Goal: Information Seeking & Learning: Learn about a topic

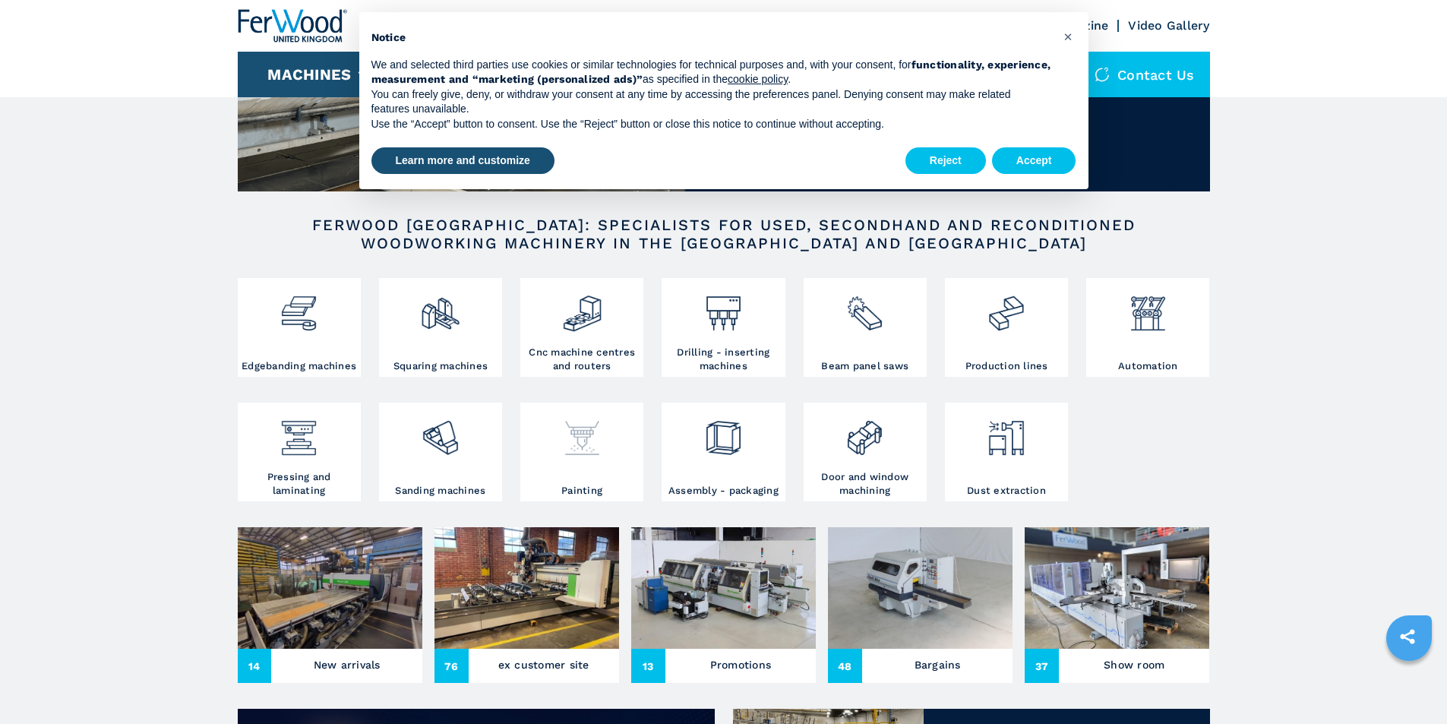
click at [570, 447] on img at bounding box center [582, 432] width 40 height 52
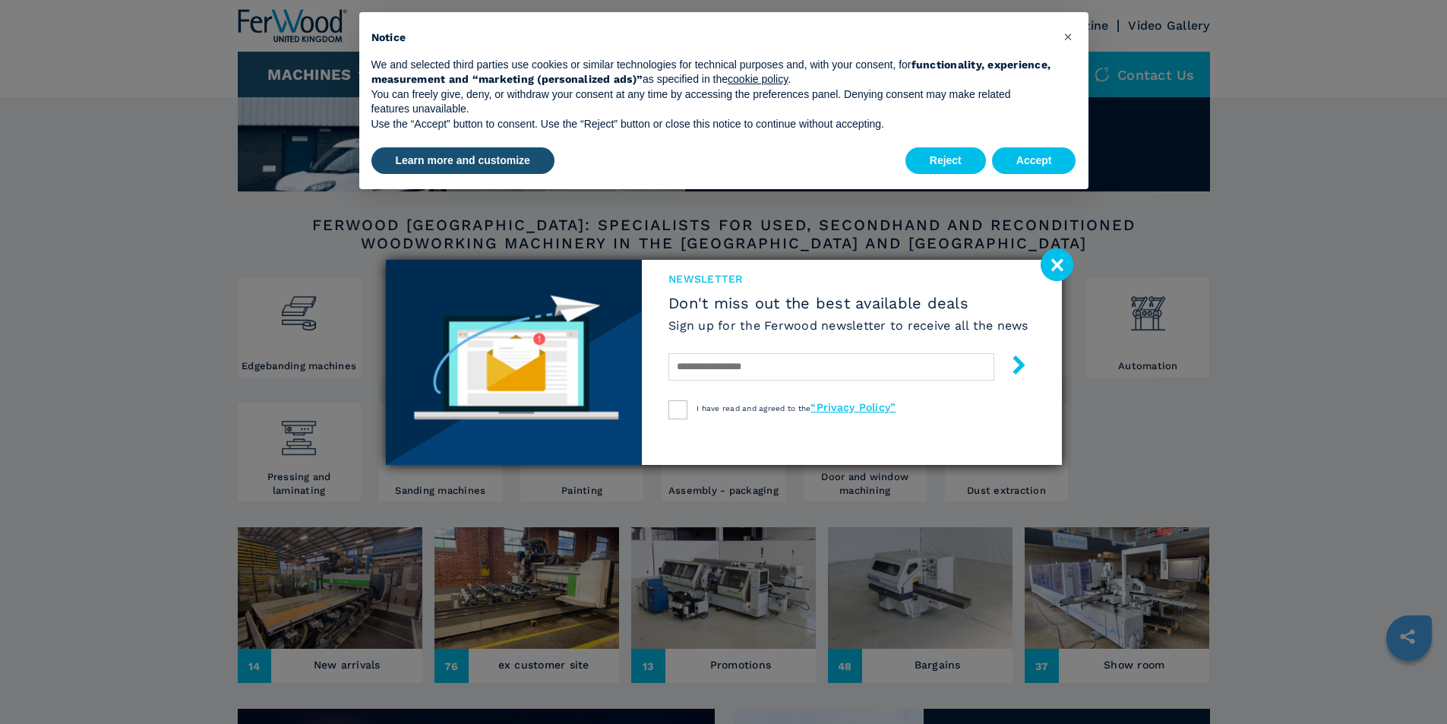
click at [1050, 263] on image at bounding box center [1056, 264] width 33 height 33
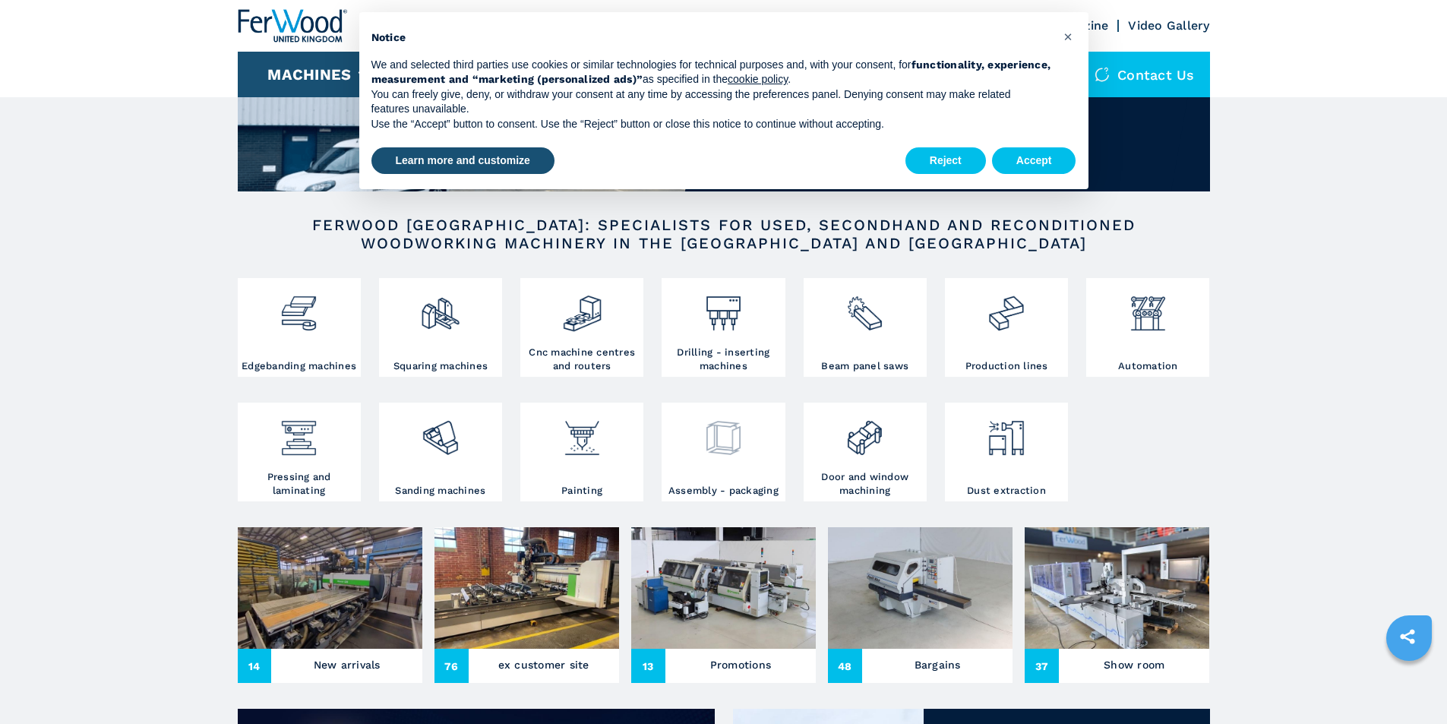
scroll to position [179, 0]
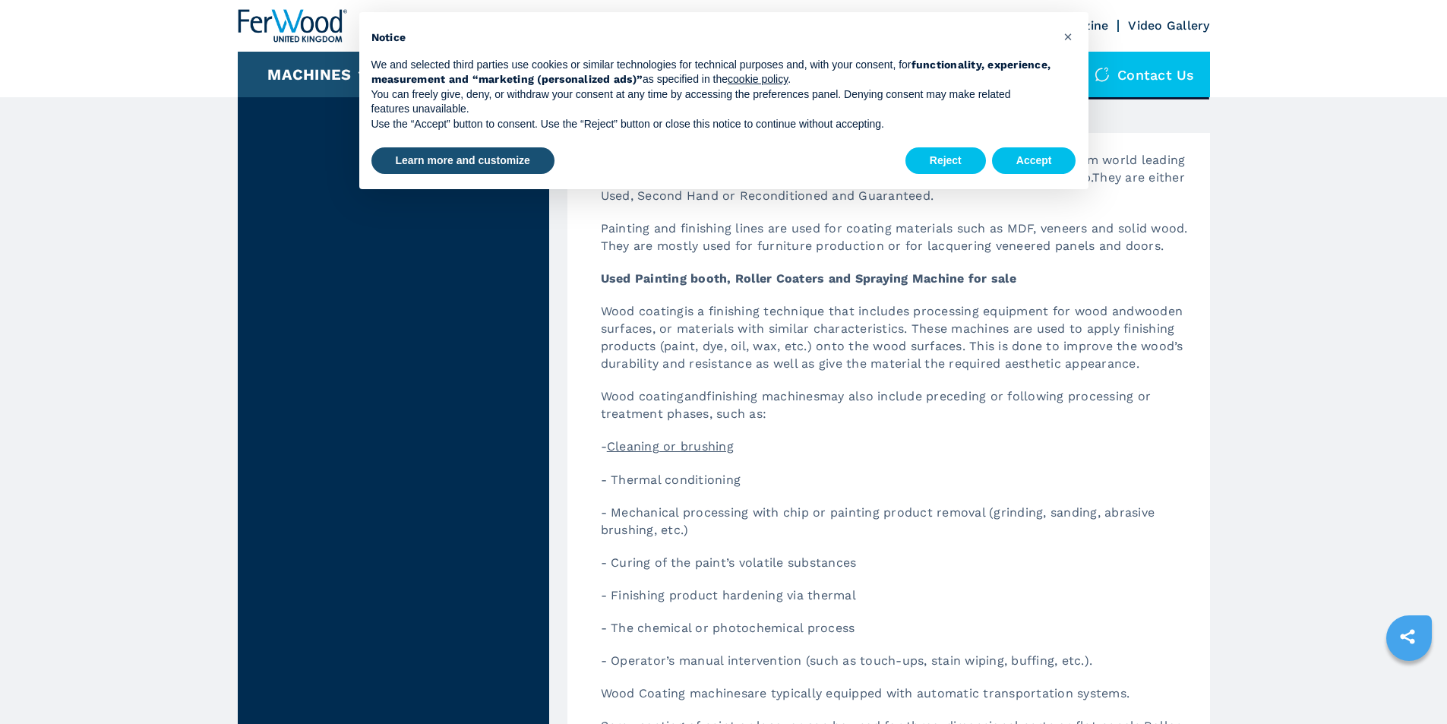
scroll to position [1975, 0]
click at [1022, 156] on button "Accept" at bounding box center [1034, 160] width 84 height 27
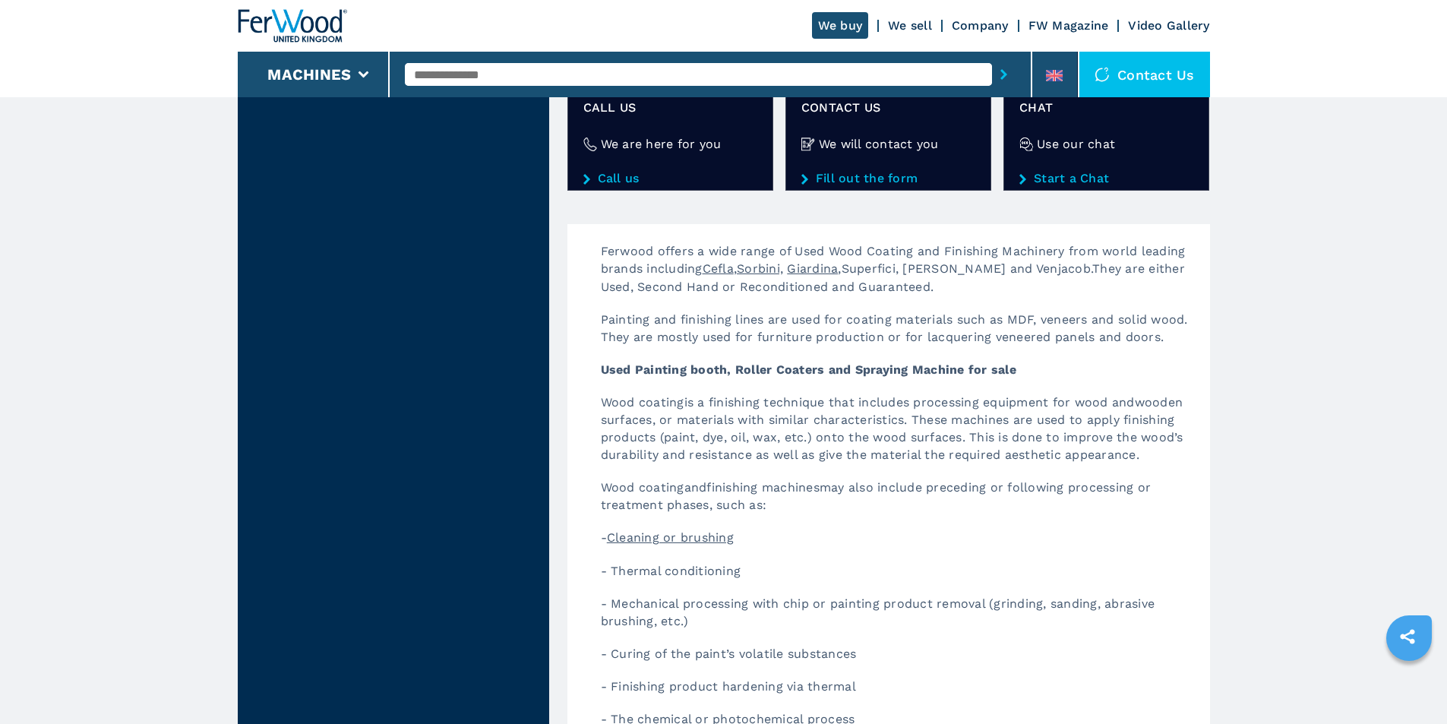
scroll to position [1899, 0]
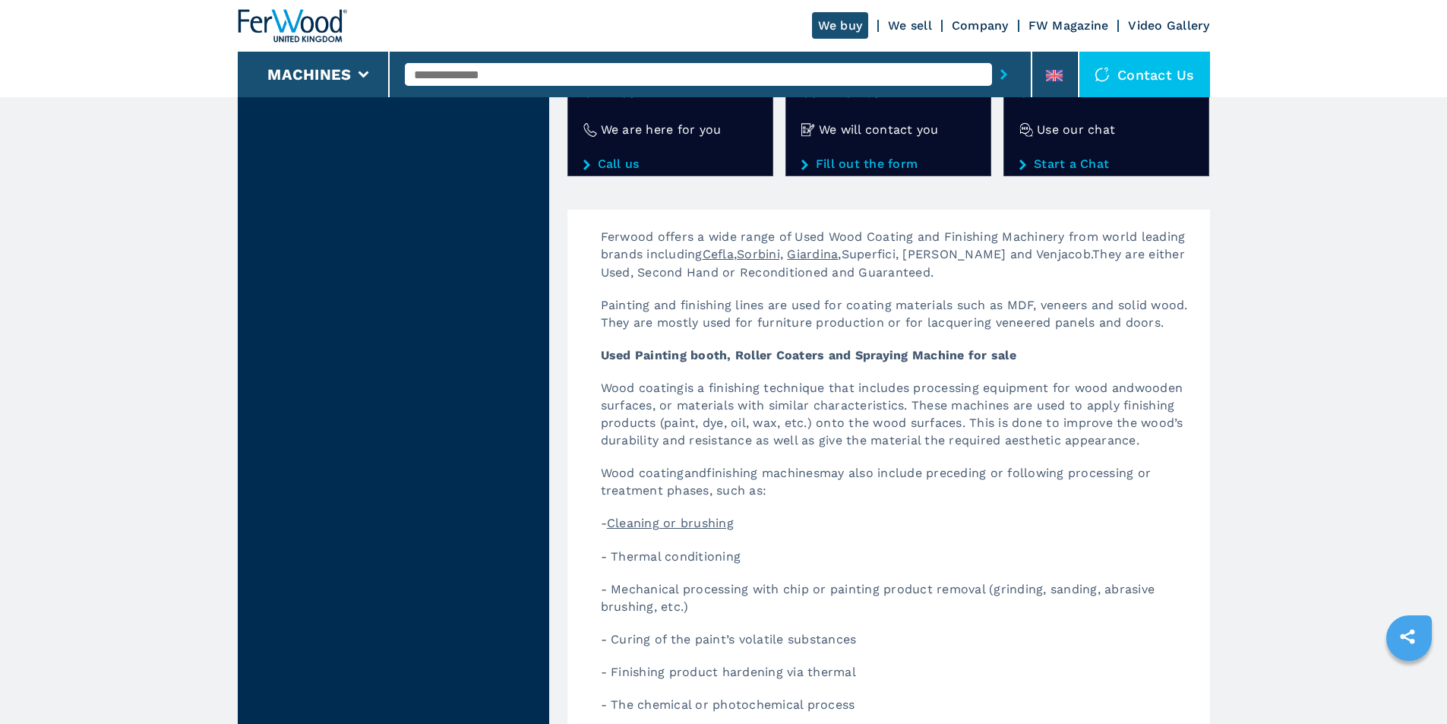
click at [826, 251] on span "Giardina" at bounding box center [812, 254] width 51 height 14
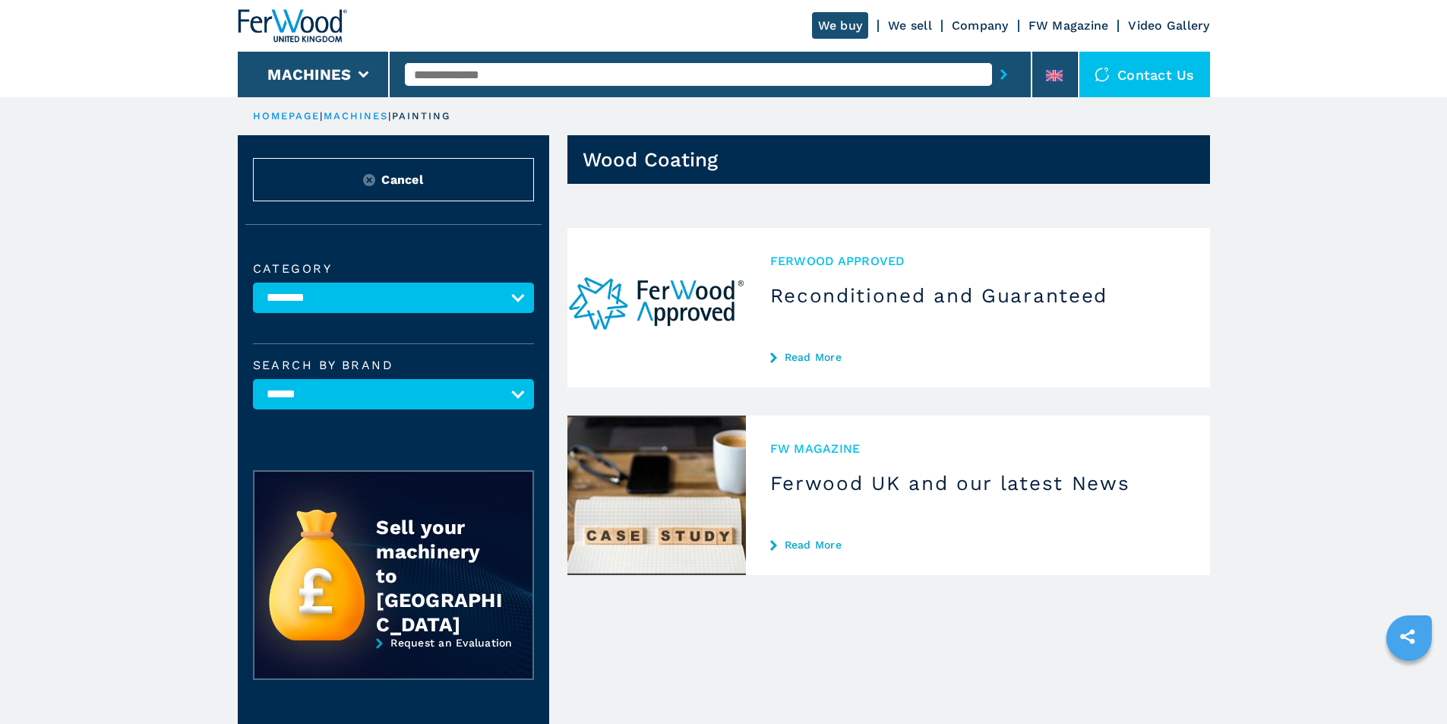
click at [795, 354] on link "Read More" at bounding box center [977, 357] width 415 height 12
click at [512, 302] on select "**********" at bounding box center [393, 298] width 281 height 30
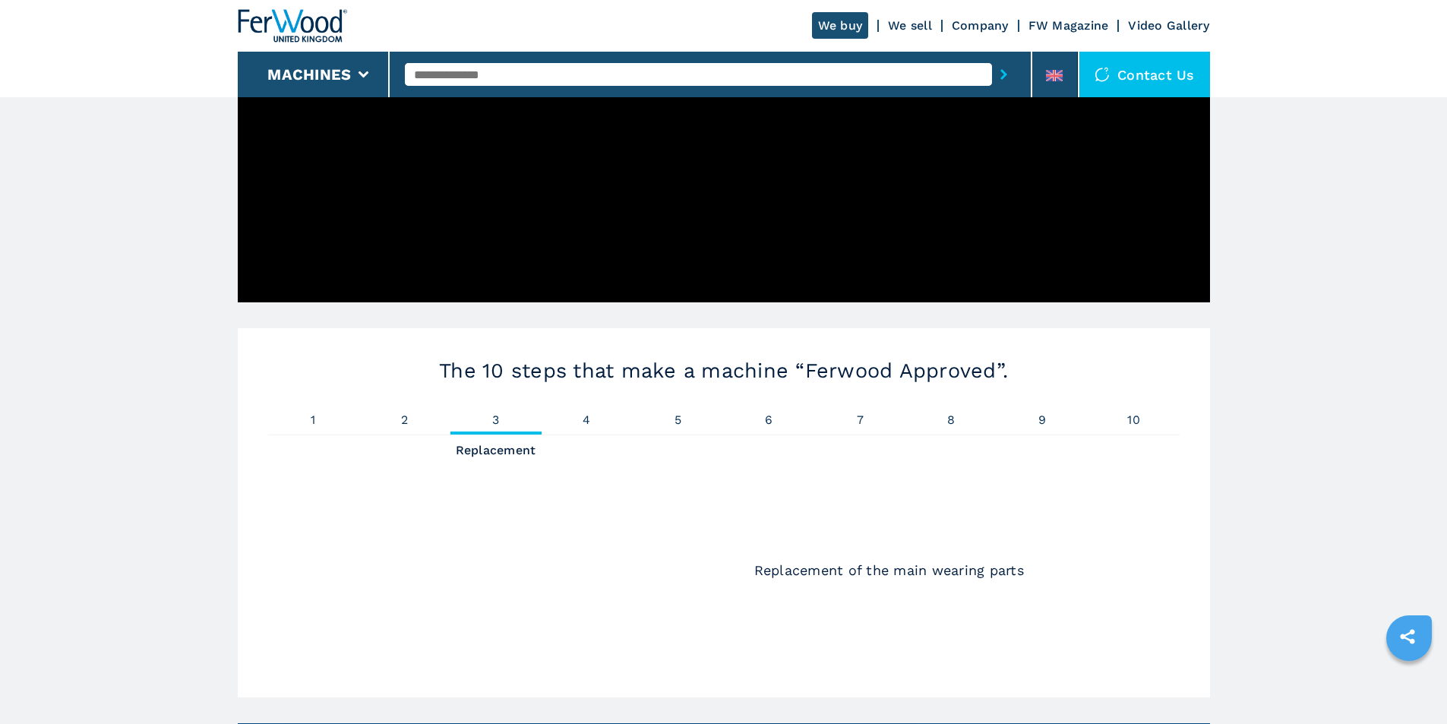
scroll to position [835, 0]
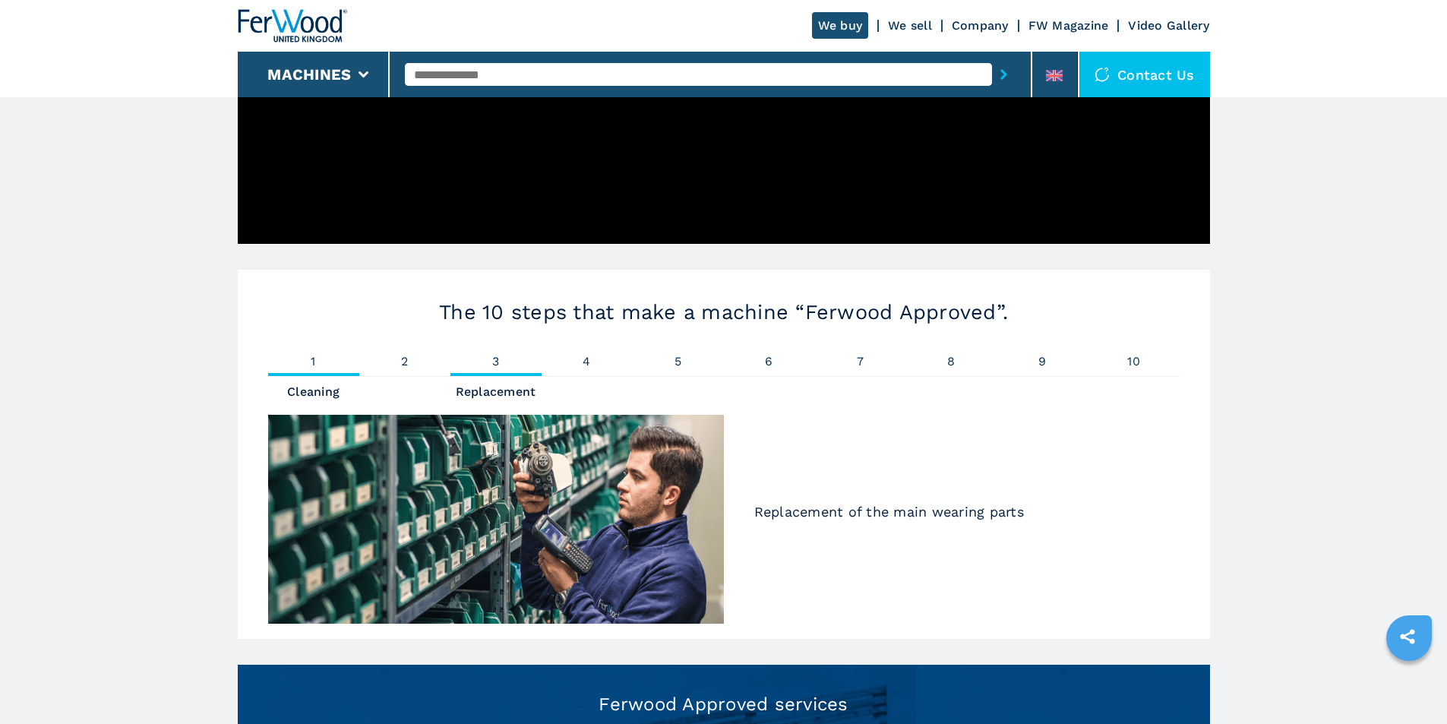
click at [313, 363] on span "1" at bounding box center [313, 361] width 91 height 12
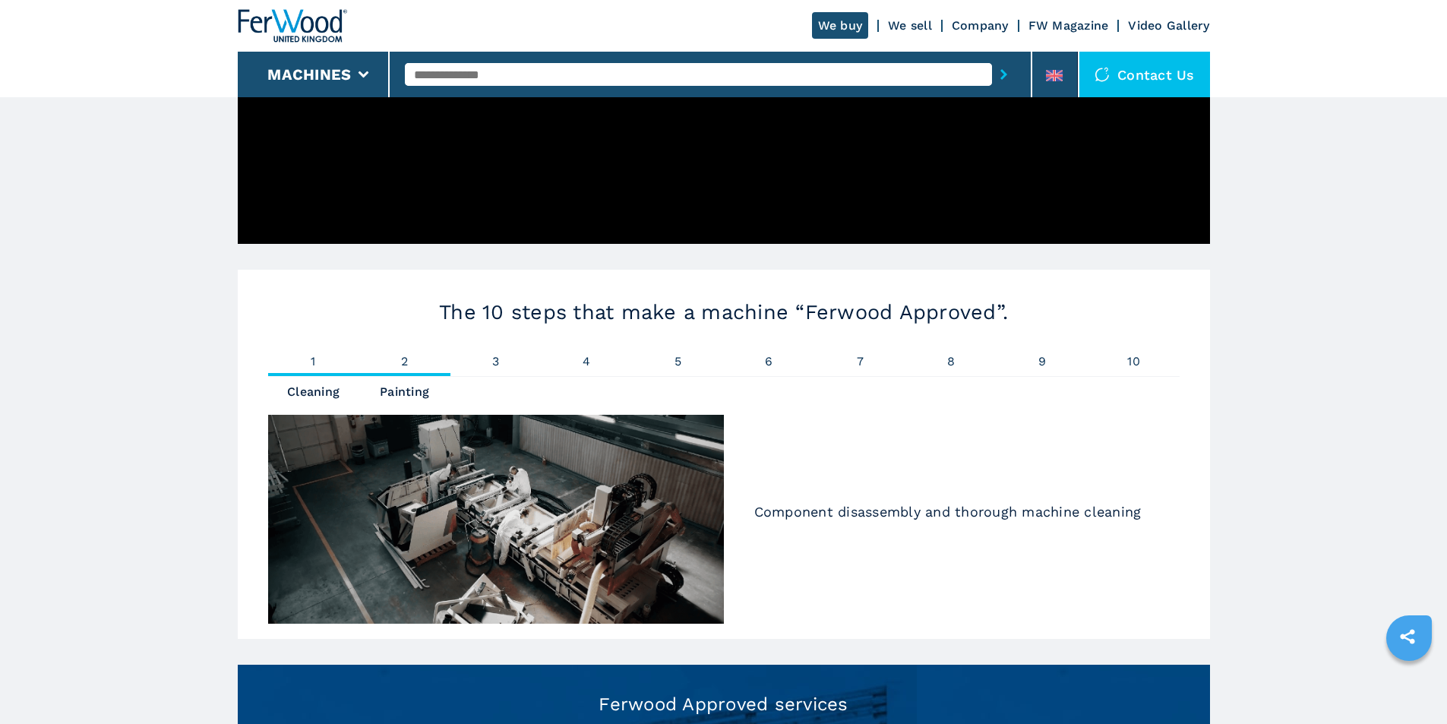
click at [408, 357] on span "2" at bounding box center [404, 361] width 91 height 12
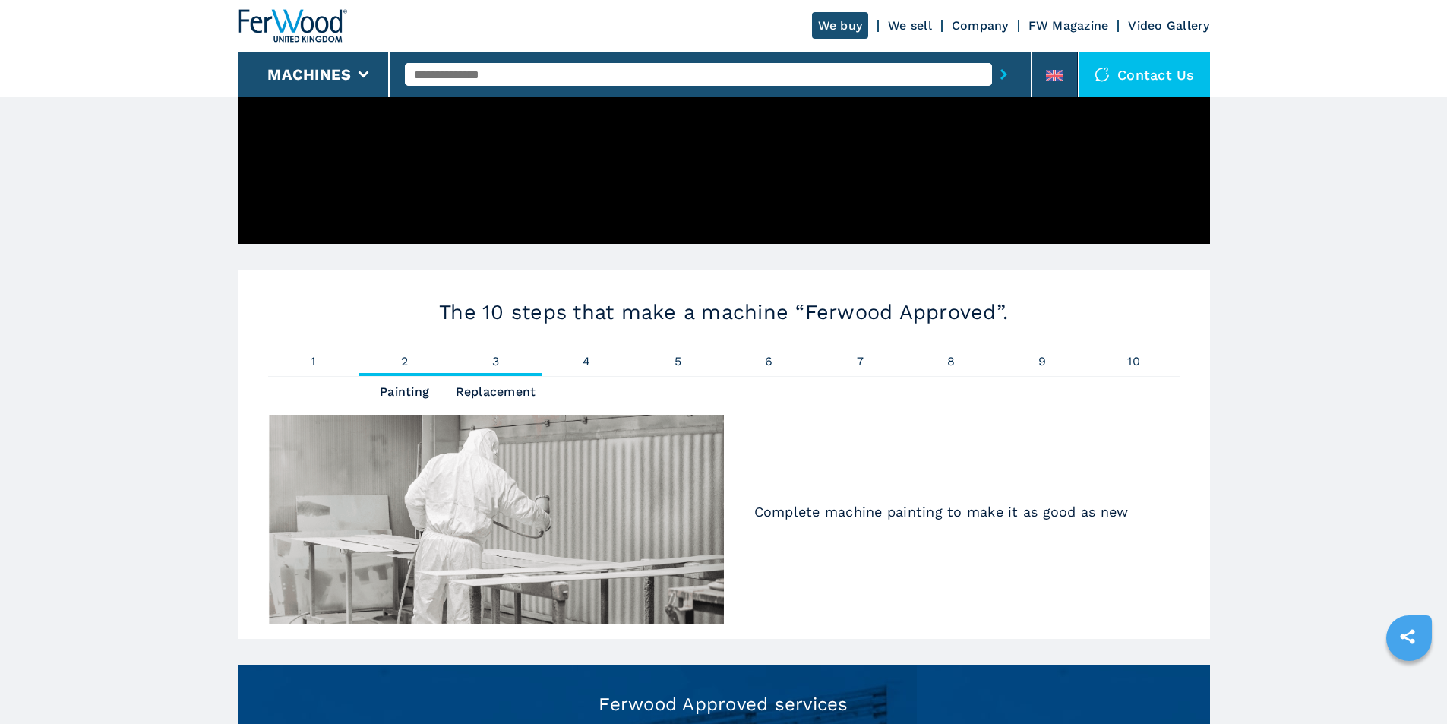
click at [500, 362] on span "3" at bounding box center [495, 361] width 91 height 12
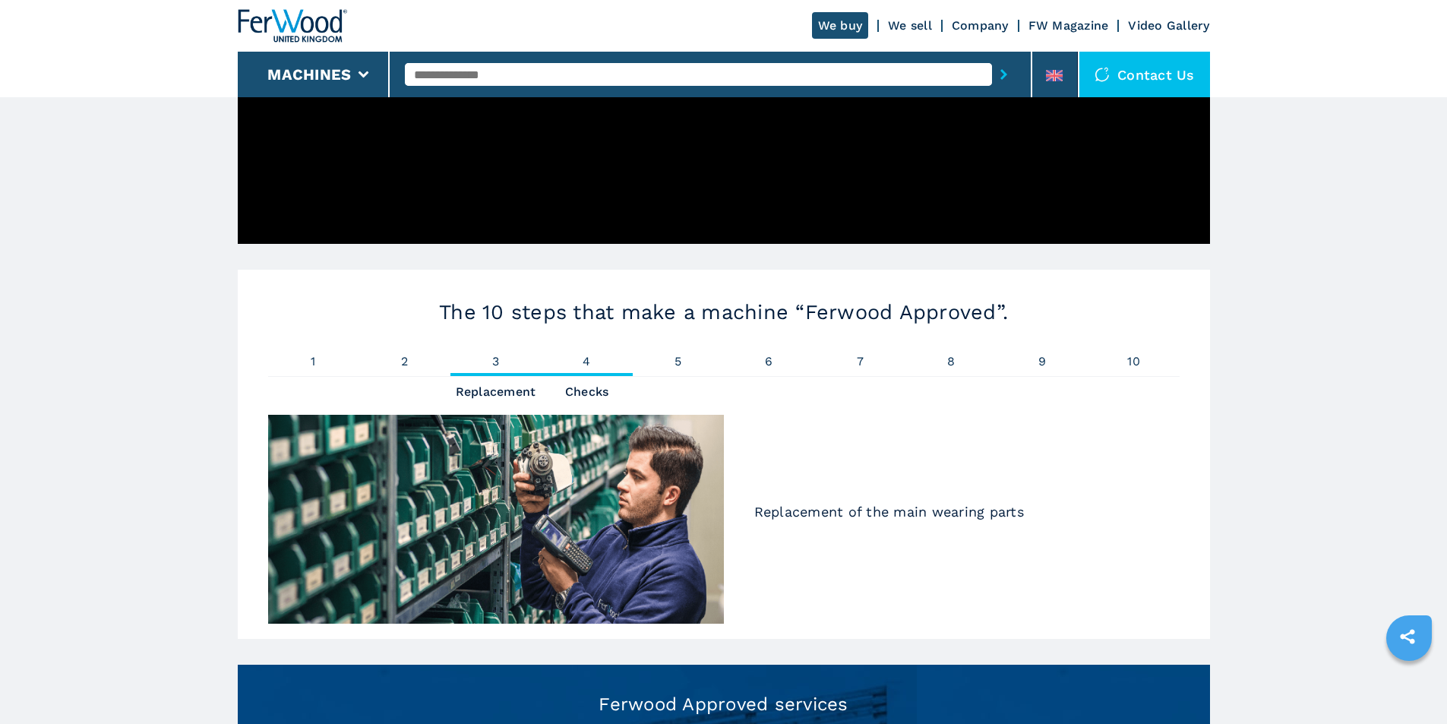
click at [586, 366] on span "4" at bounding box center [586, 361] width 91 height 12
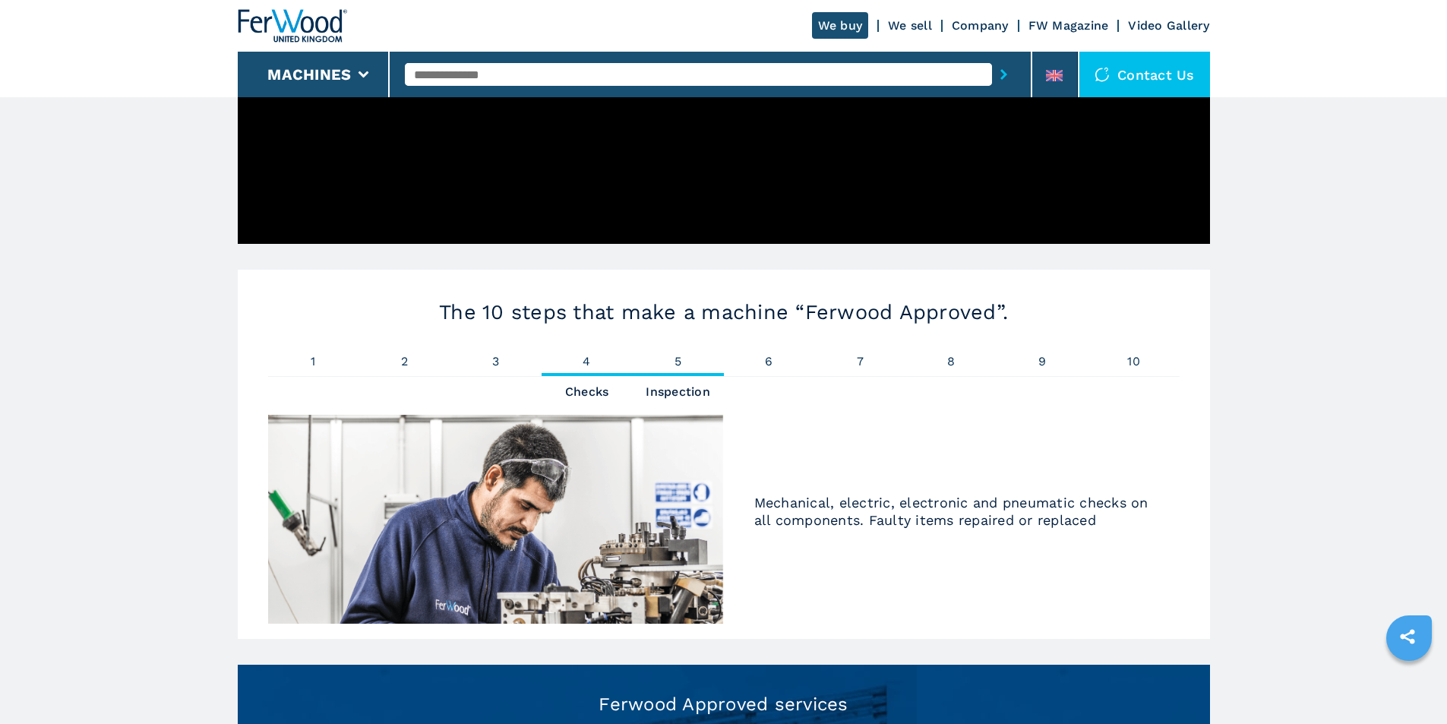
click at [680, 362] on span "5" at bounding box center [678, 361] width 91 height 12
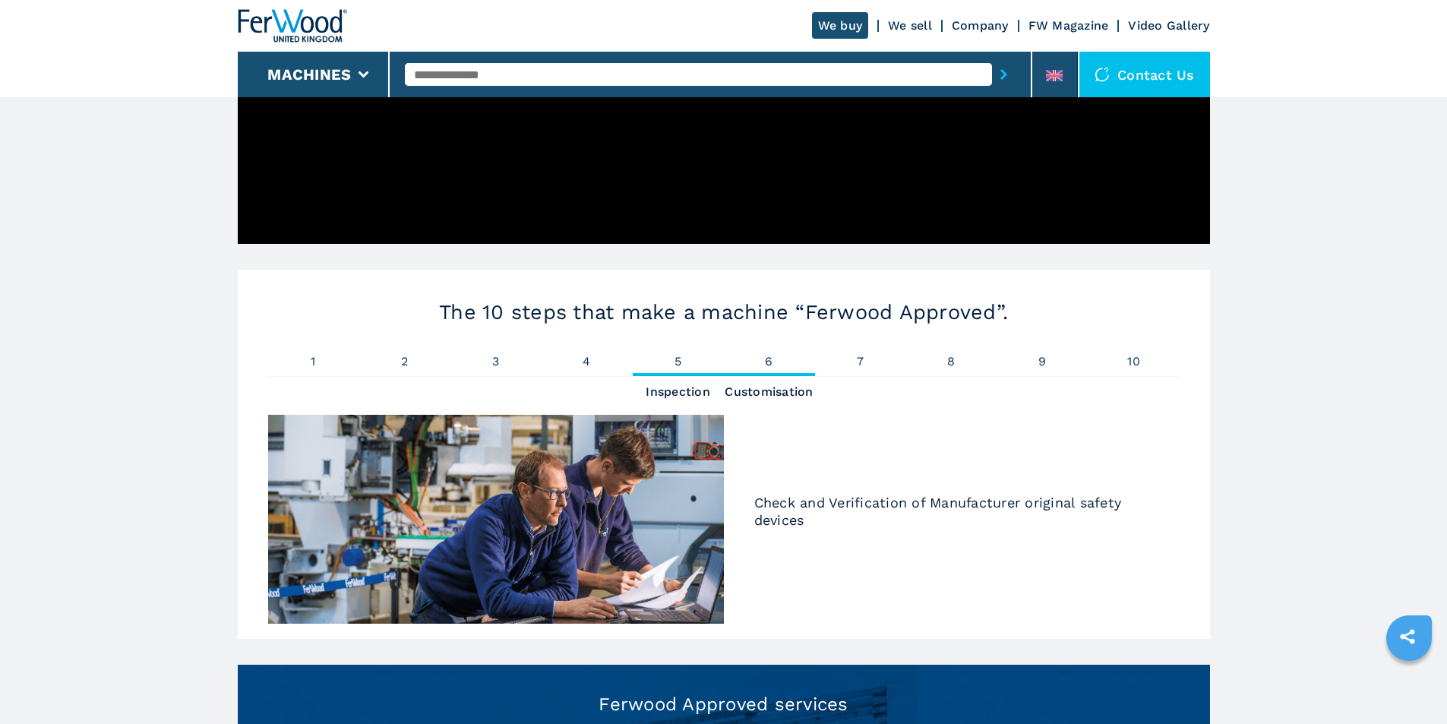
click at [771, 360] on span "6" at bounding box center [769, 361] width 91 height 12
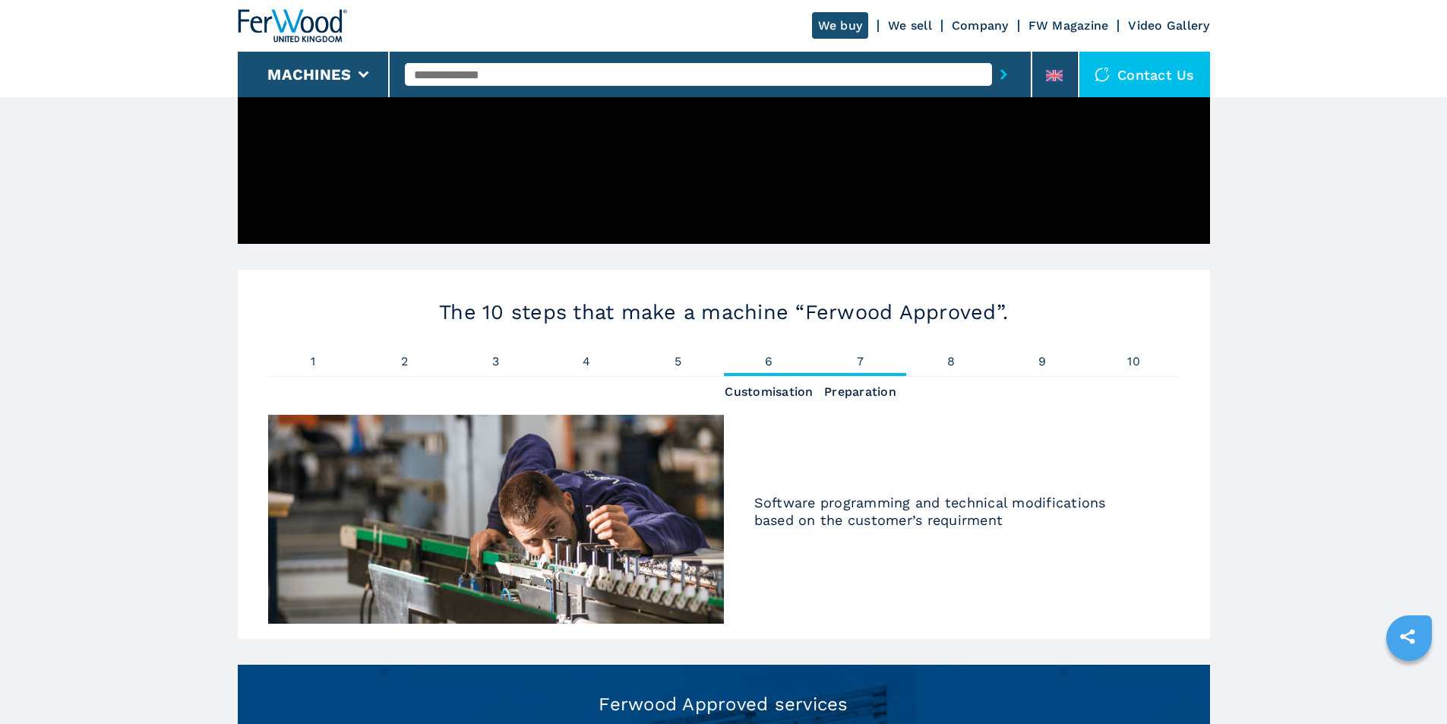
click at [854, 357] on span "7" at bounding box center [860, 361] width 91 height 12
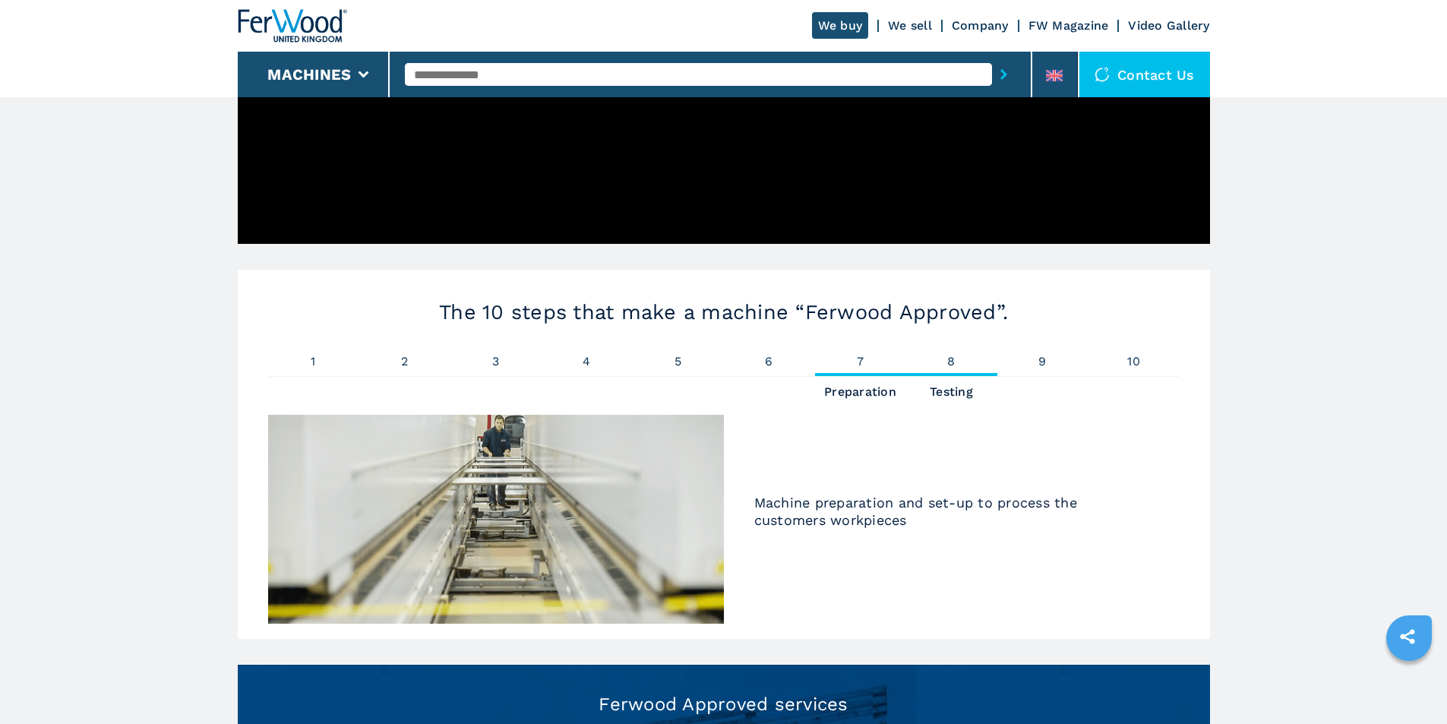
click at [956, 356] on span "8" at bounding box center [951, 361] width 91 height 12
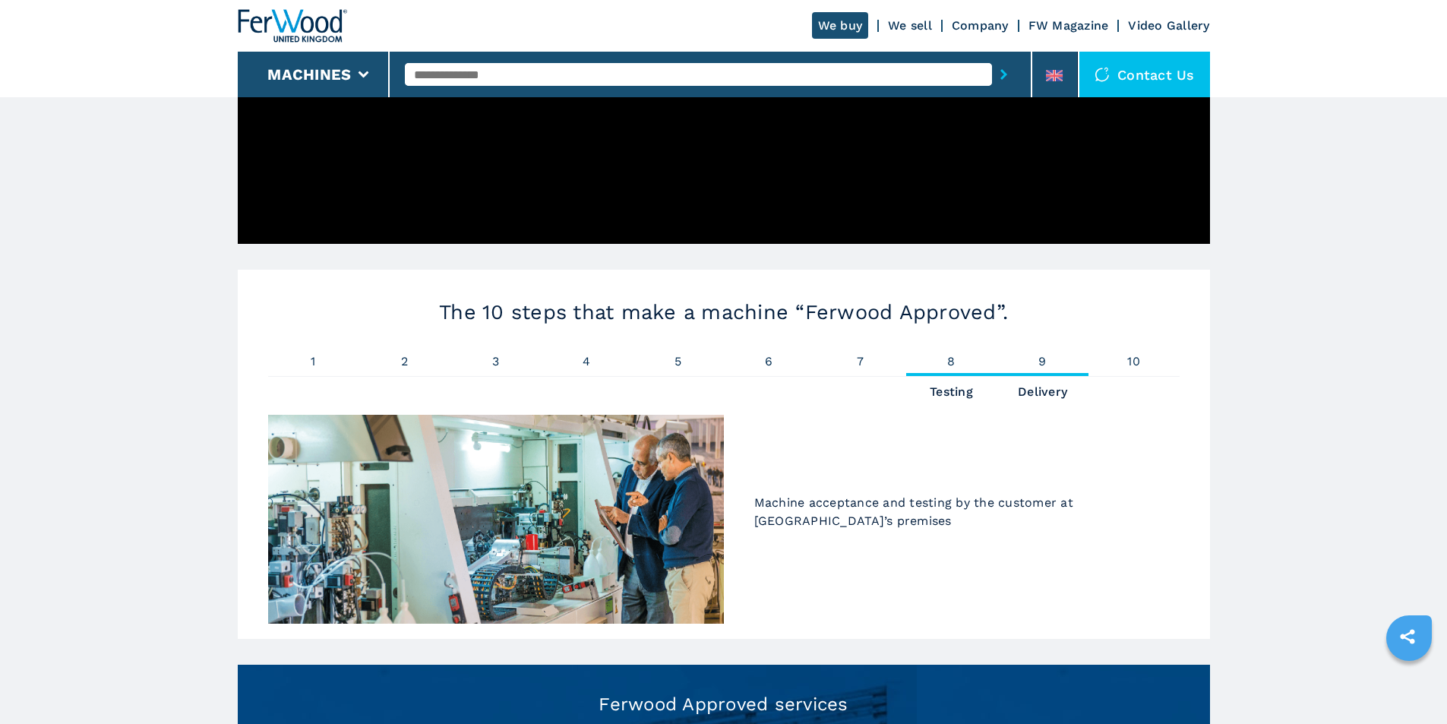
click at [1041, 355] on span "9" at bounding box center [1042, 361] width 91 height 12
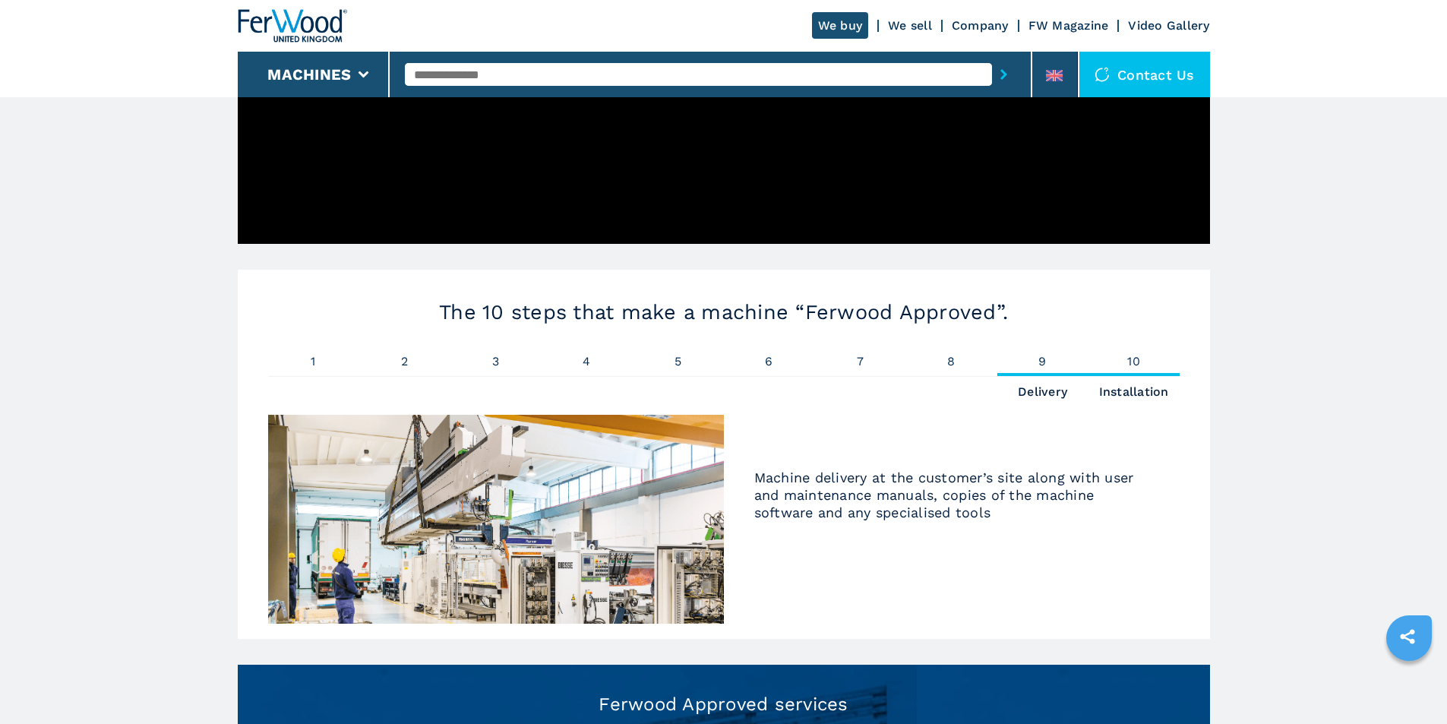
click at [1131, 358] on span "10" at bounding box center [1133, 361] width 91 height 12
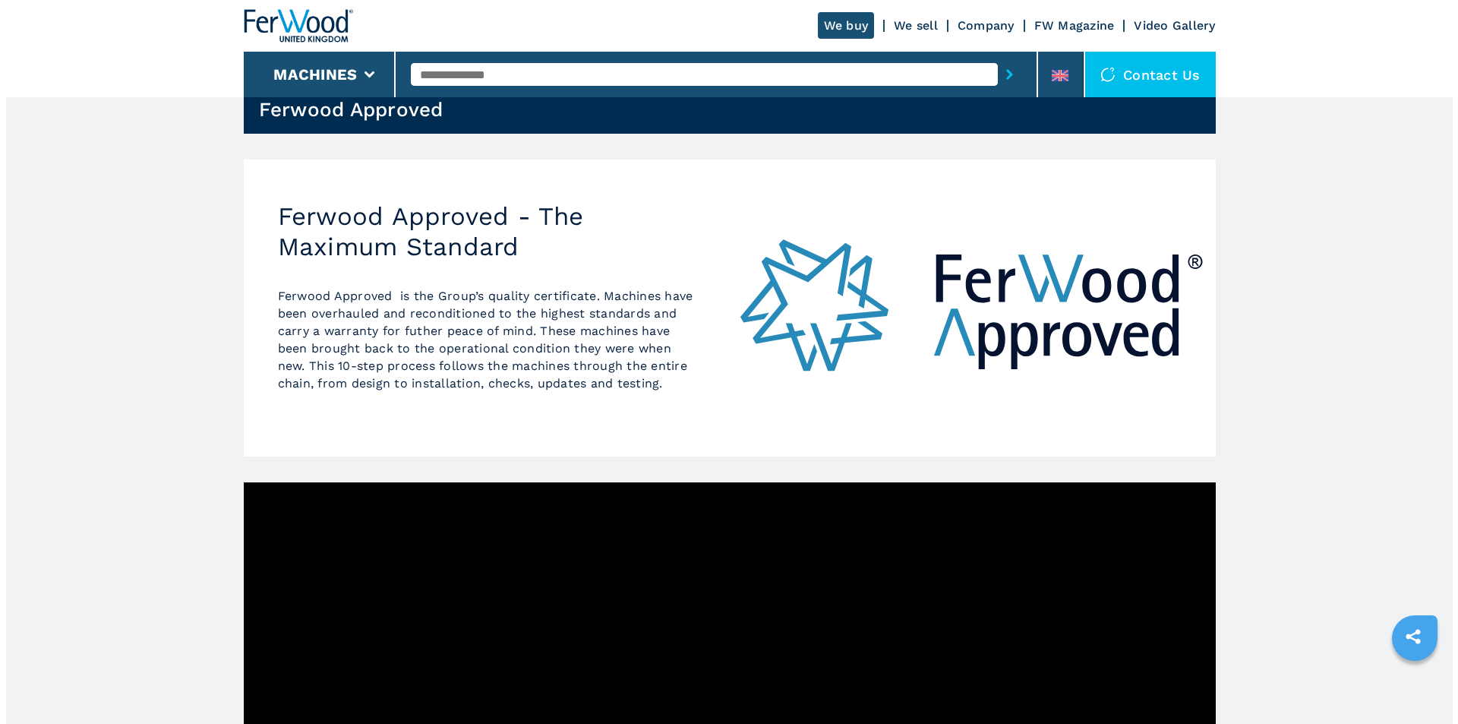
scroll to position [0, 0]
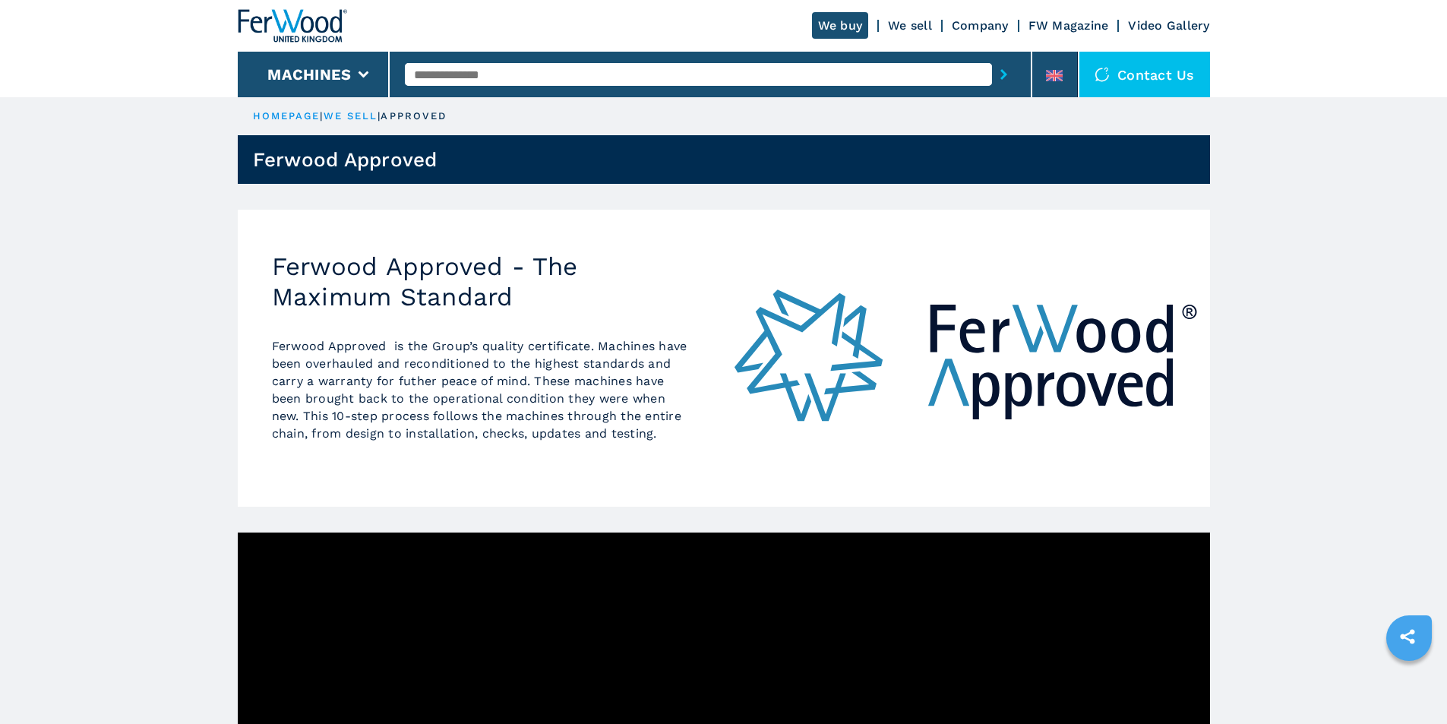
click at [340, 116] on link "we sell" at bounding box center [351, 115] width 55 height 11
click at [364, 74] on icon at bounding box center [363, 74] width 11 height 7
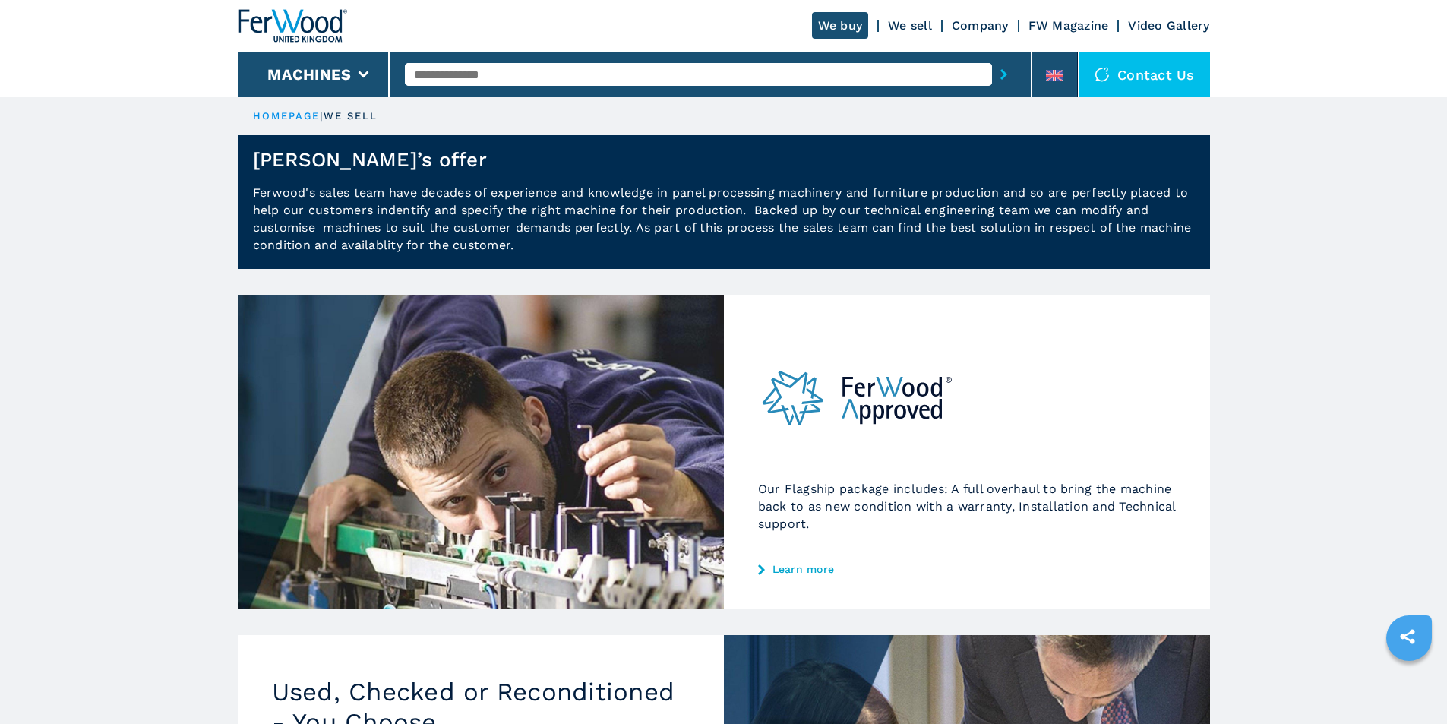
click at [907, 24] on link "We sell" at bounding box center [910, 25] width 44 height 14
click at [835, 22] on link "We buy" at bounding box center [840, 25] width 57 height 27
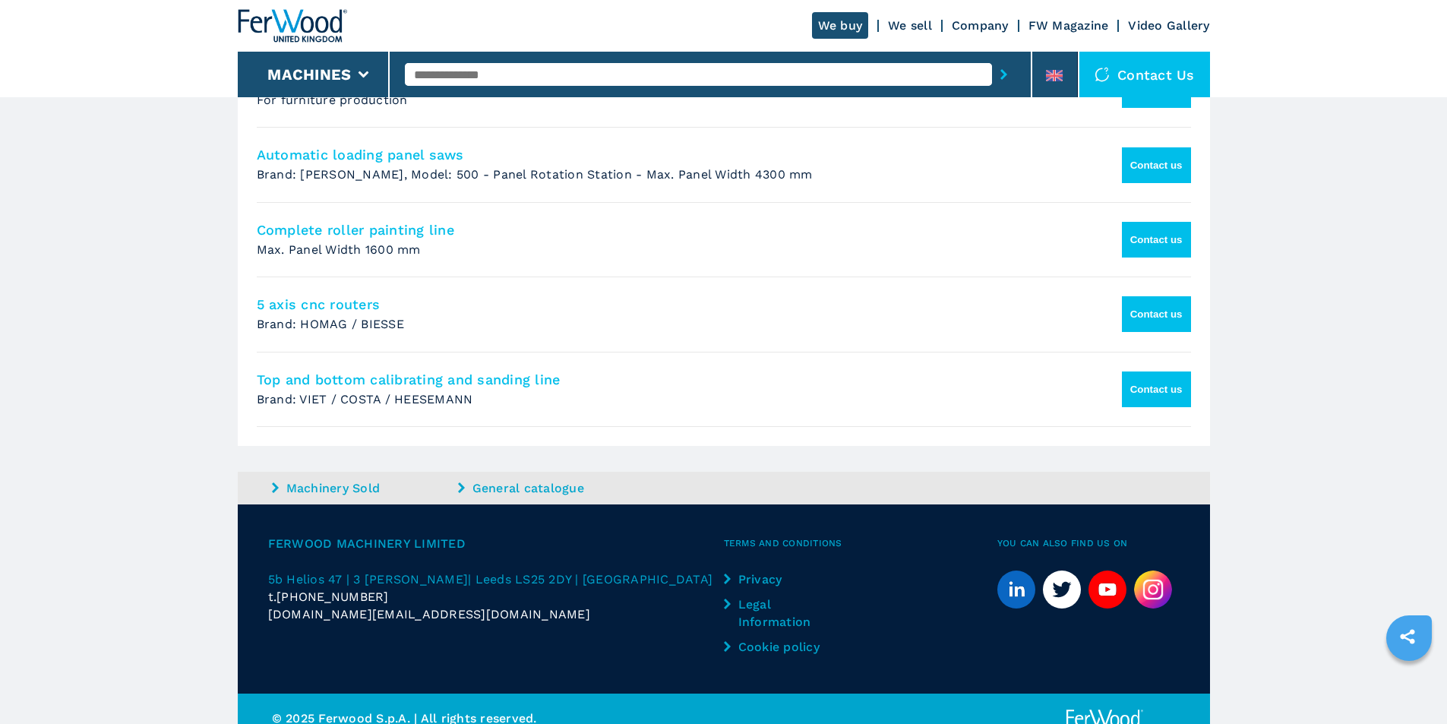
scroll to position [1299, 0]
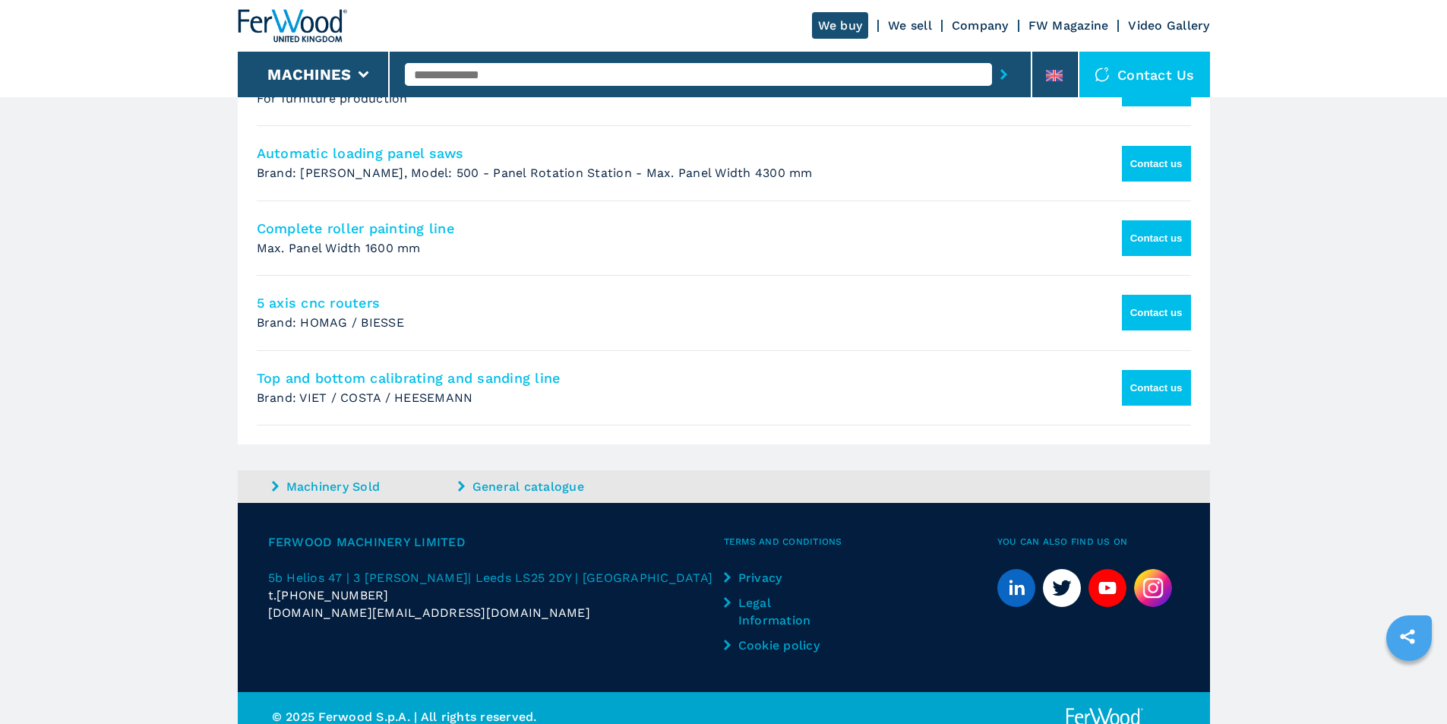
click at [519, 478] on link "General catalogue" at bounding box center [549, 486] width 182 height 17
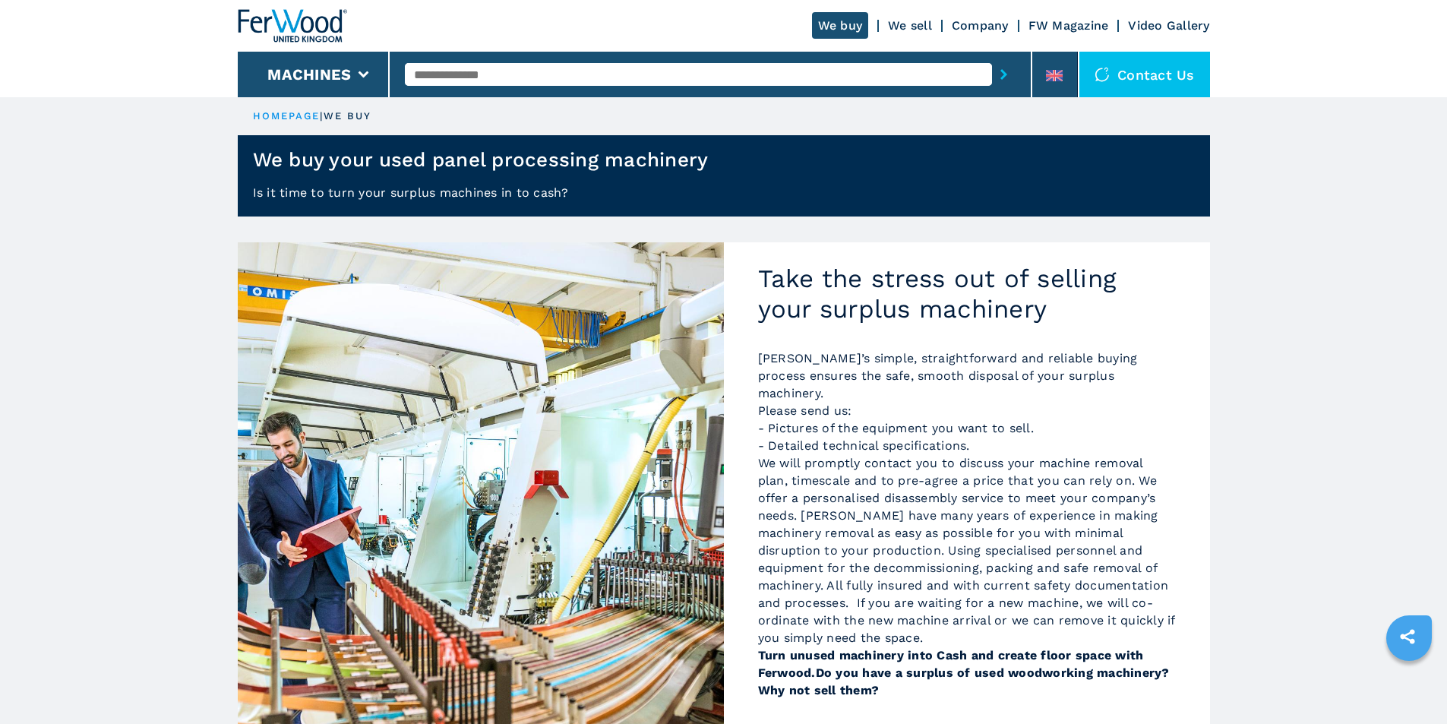
scroll to position [66, 0]
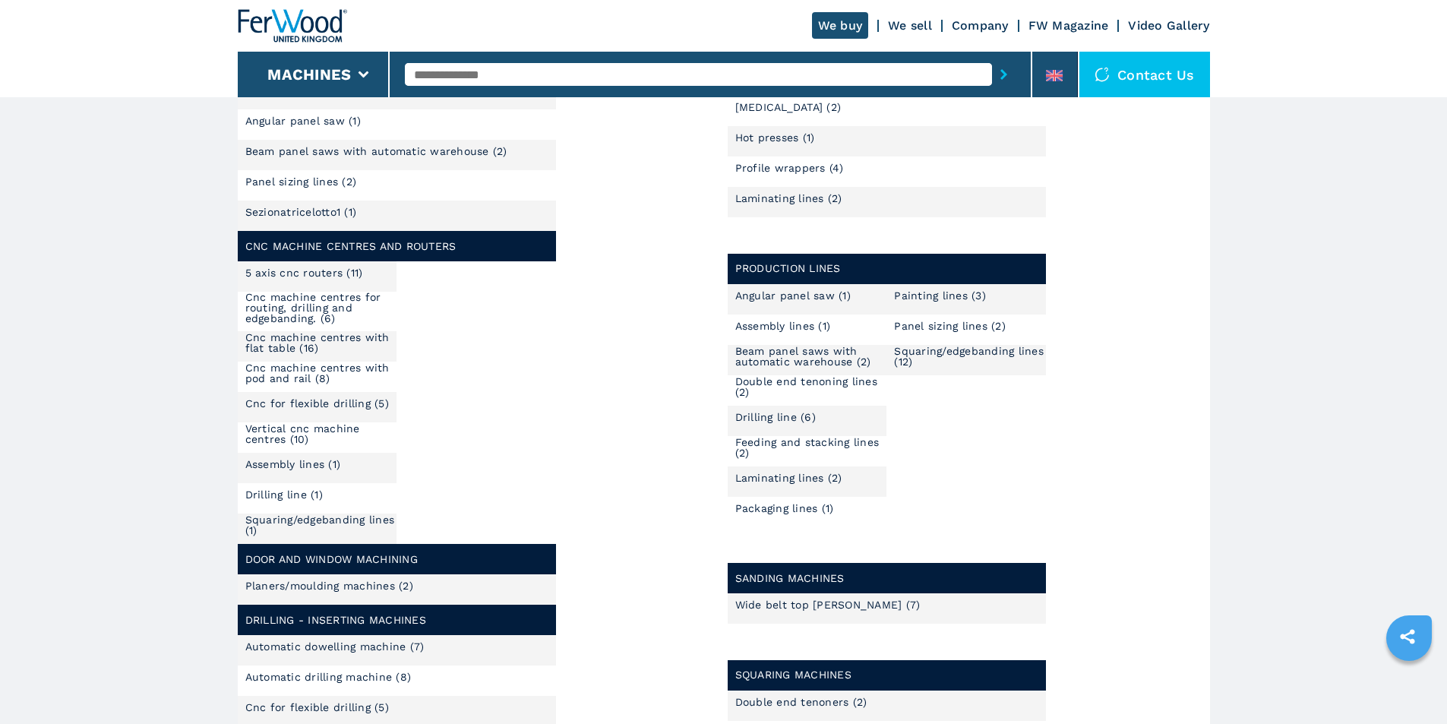
scroll to position [709, 0]
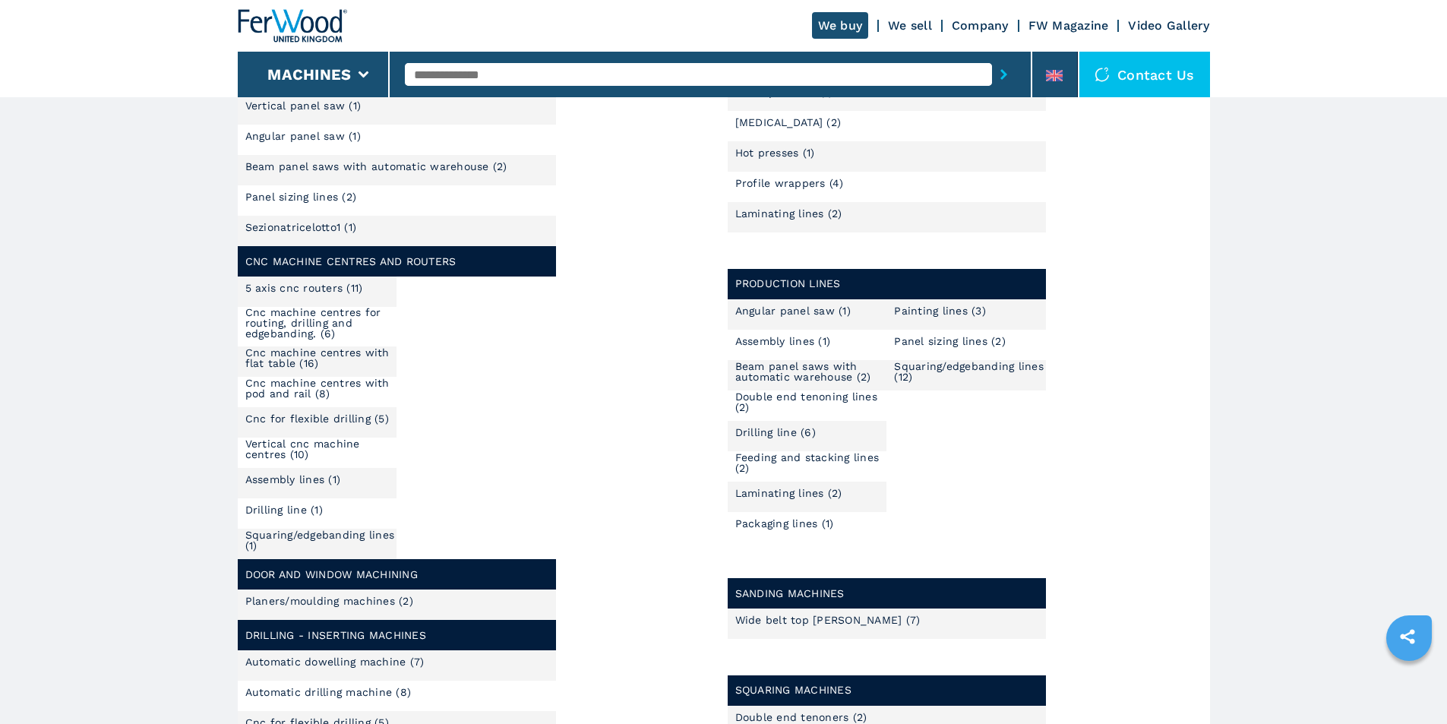
click at [933, 307] on link "Painting lines (3)" at bounding box center [940, 310] width 92 height 11
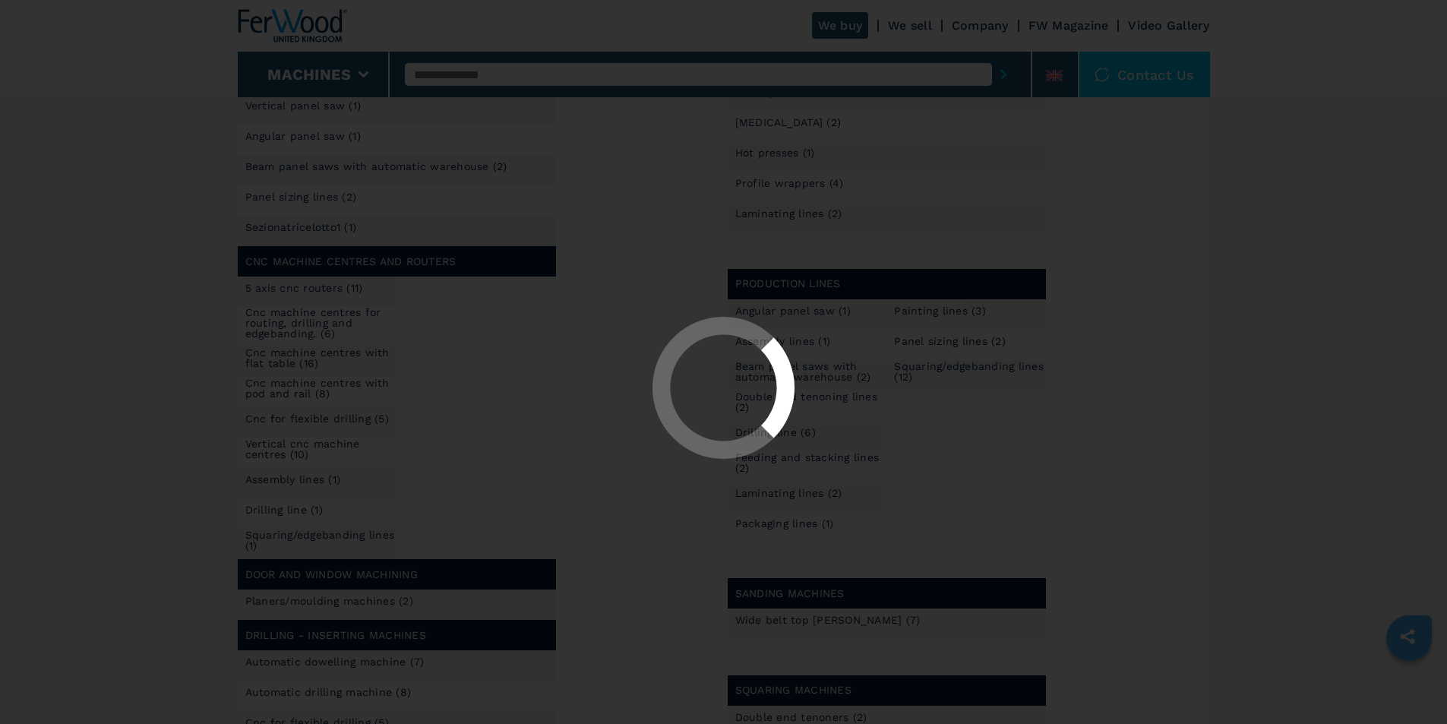
select select "**********"
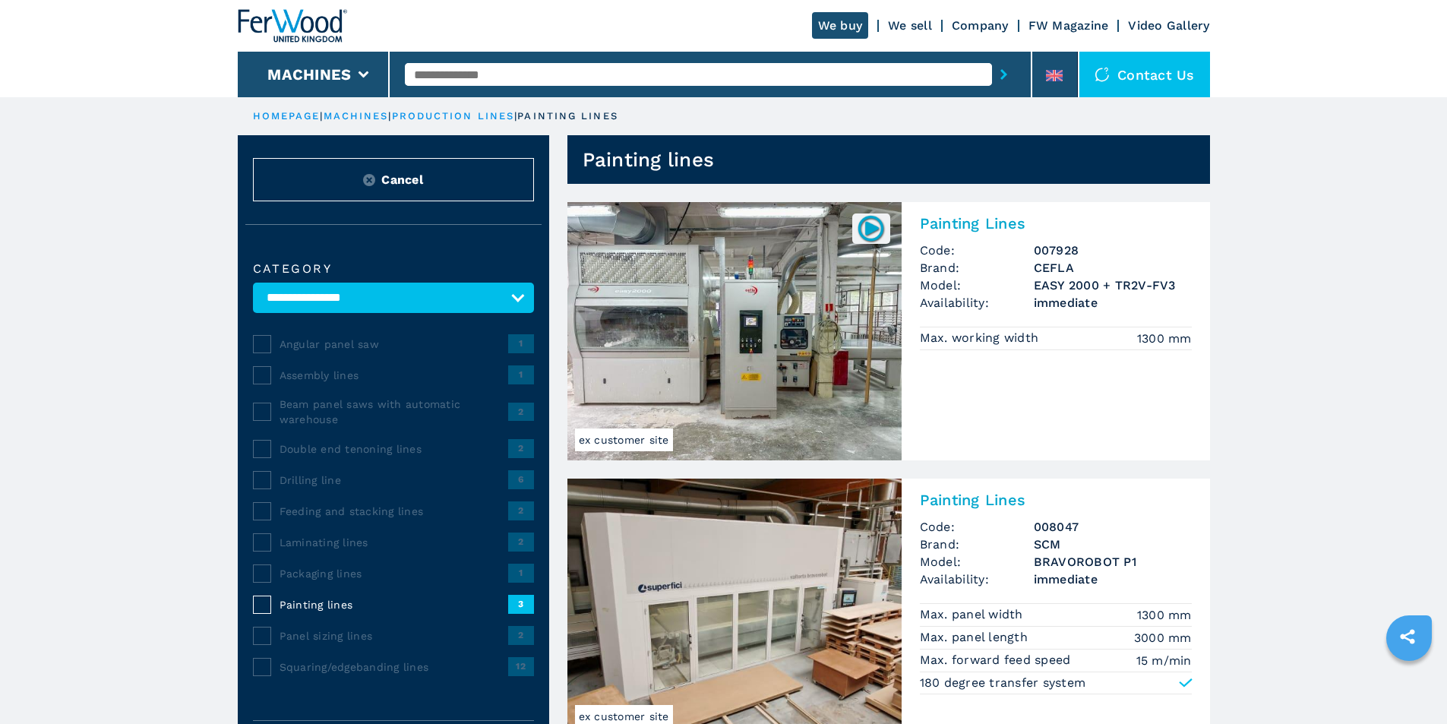
click at [1056, 27] on link "FW Magazine" at bounding box center [1068, 25] width 81 height 14
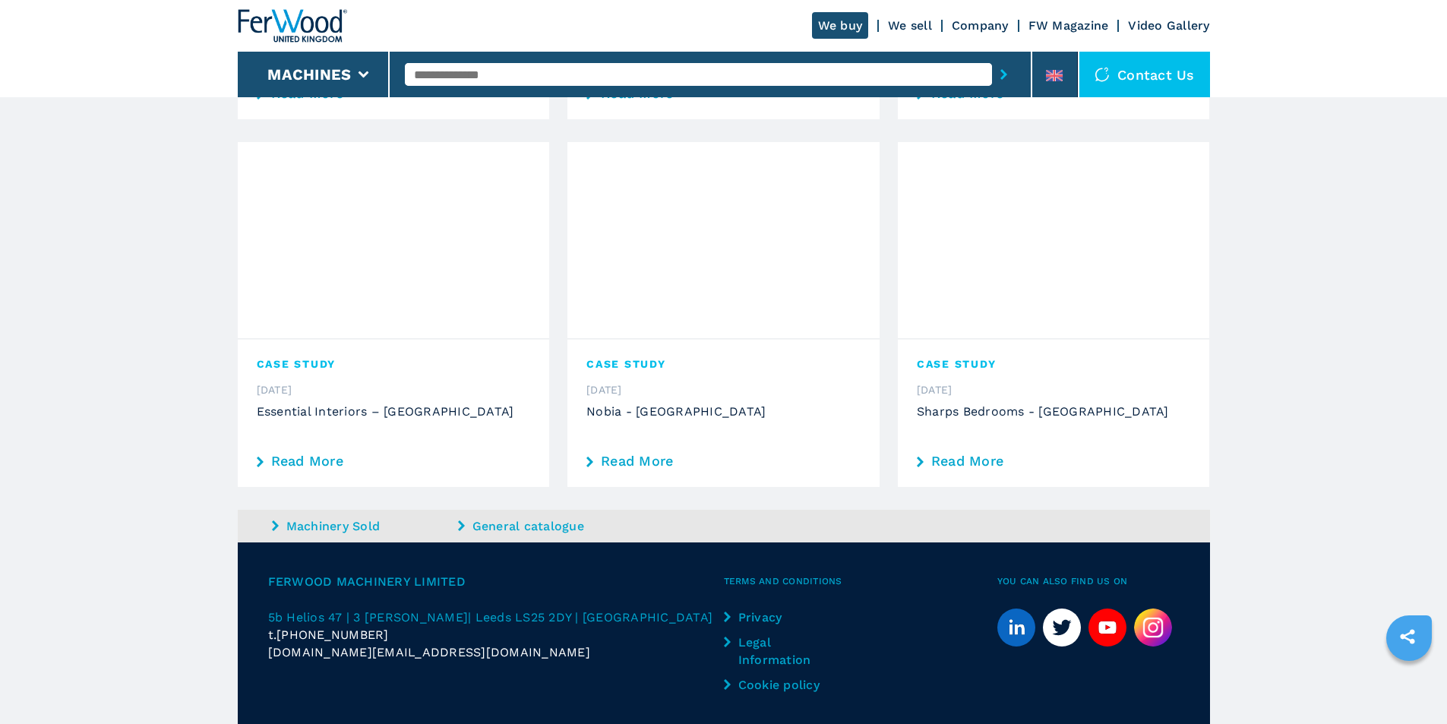
scroll to position [497, 0]
